Goal: Navigation & Orientation: Find specific page/section

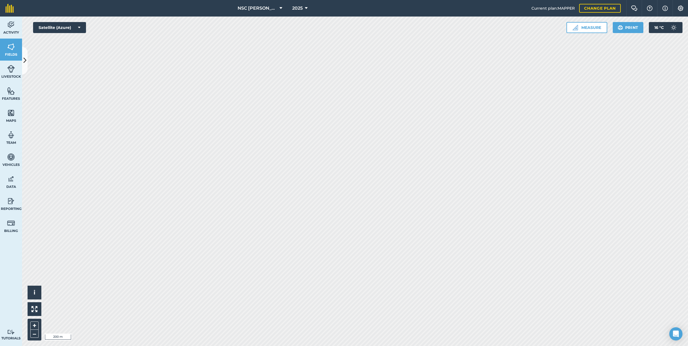
click at [254, 10] on span "NSC [PERSON_NAME]" at bounding box center [258, 8] width 40 height 7
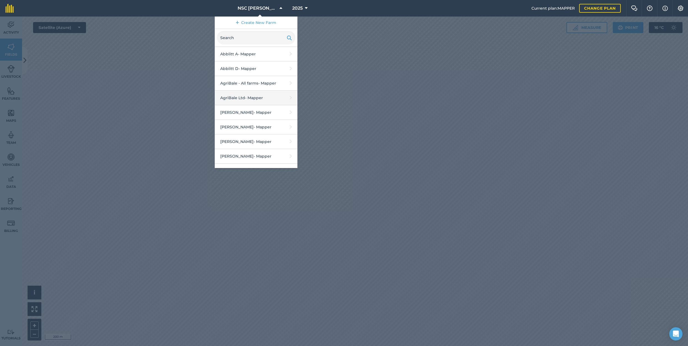
click at [252, 99] on link "AgriBale Ltd - Mapper" at bounding box center [256, 98] width 83 height 15
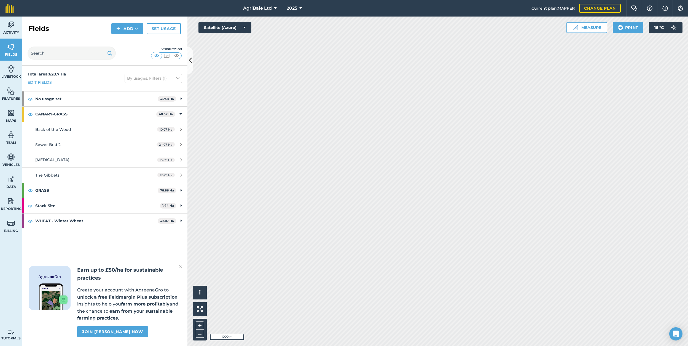
click at [260, 8] on span "AgriBale Ltd" at bounding box center [257, 8] width 29 height 7
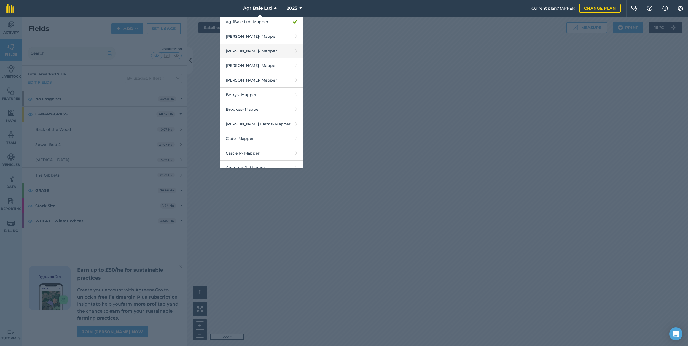
scroll to position [77, 0]
click at [264, 52] on link "[PERSON_NAME] T - Mapper" at bounding box center [261, 49] width 83 height 15
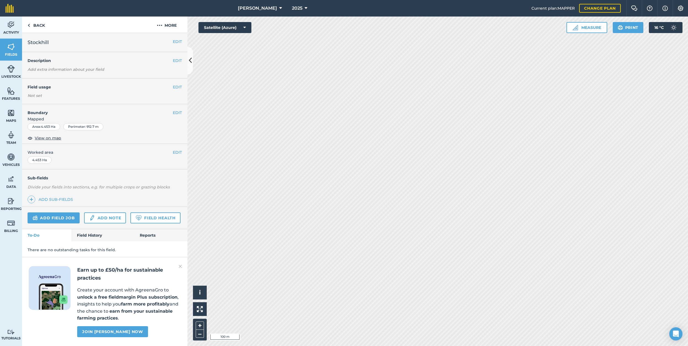
click at [248, 6] on span "[PERSON_NAME]" at bounding box center [257, 8] width 39 height 7
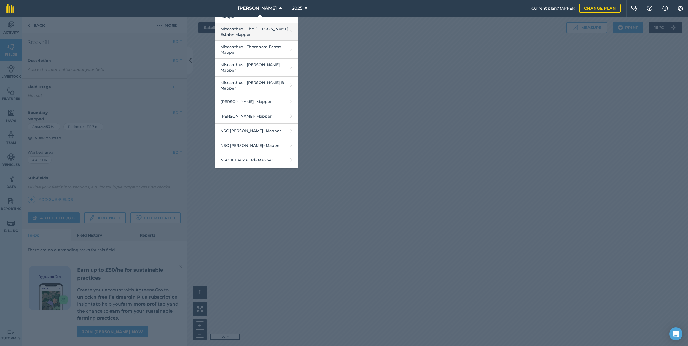
scroll to position [592, 0]
click at [268, 121] on link "NSC [PERSON_NAME] - Mapper" at bounding box center [256, 128] width 83 height 15
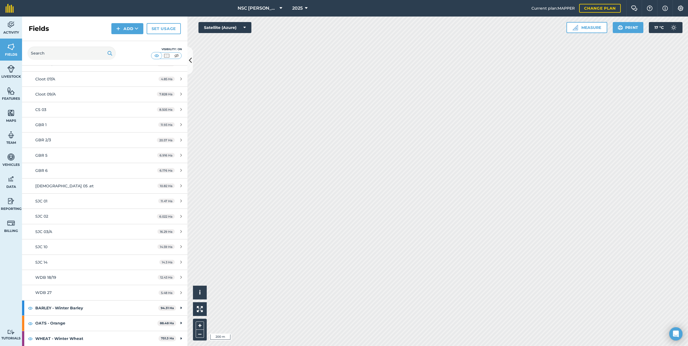
scroll to position [139, 0]
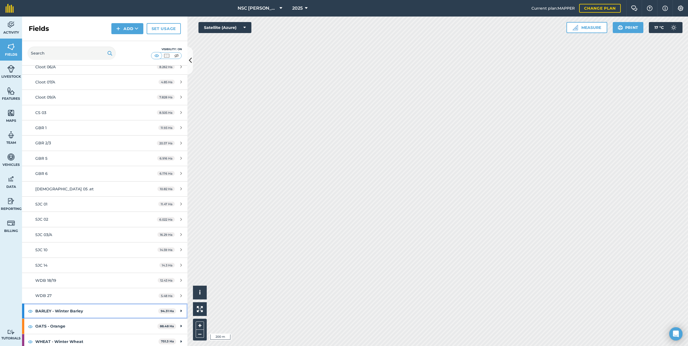
click at [180, 311] on div "BARLEY - Winter Barley 94.31 Ha" at bounding box center [104, 311] width 165 height 15
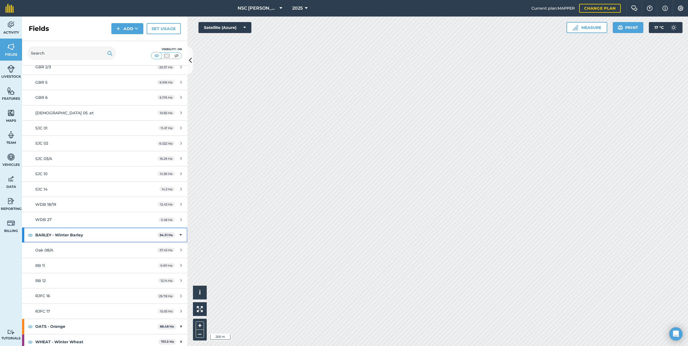
scroll to position [215, 0]
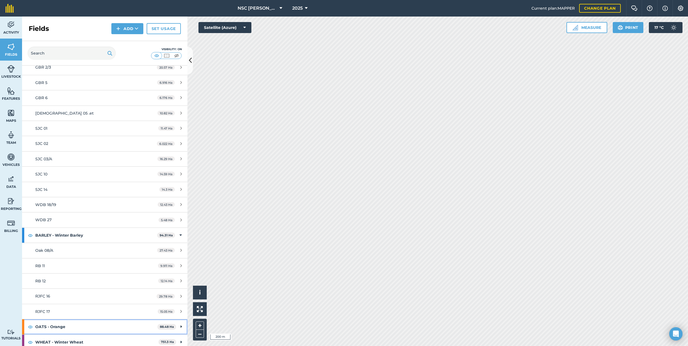
click at [180, 322] on div "OATS - Orange 88.48 Ha" at bounding box center [104, 326] width 165 height 15
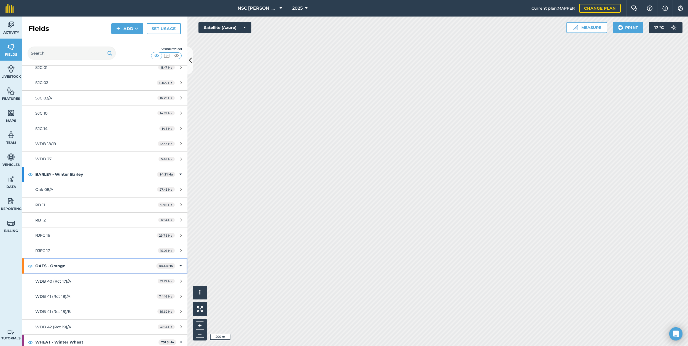
scroll to position [275, 0]
drag, startPoint x: 180, startPoint y: 338, endPoint x: 175, endPoint y: 332, distance: 7.8
click at [180, 338] on div "WHEAT - Winter Wheat 751.3 Ha" at bounding box center [104, 342] width 165 height 15
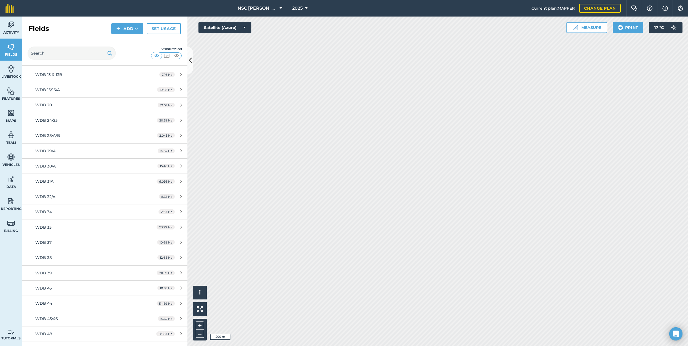
scroll to position [1306, 0]
click at [92, 225] on div "WDB 35" at bounding box center [87, 228] width 104 height 6
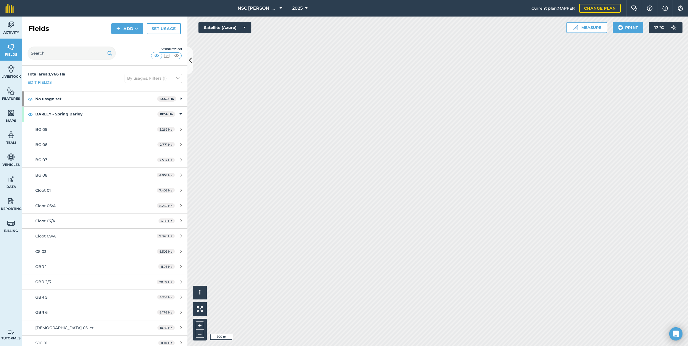
click at [241, 26] on button "Satellite (Azure)" at bounding box center [224, 27] width 53 height 11
